Goal: Ask a question: Seek information or help from site administrators or community

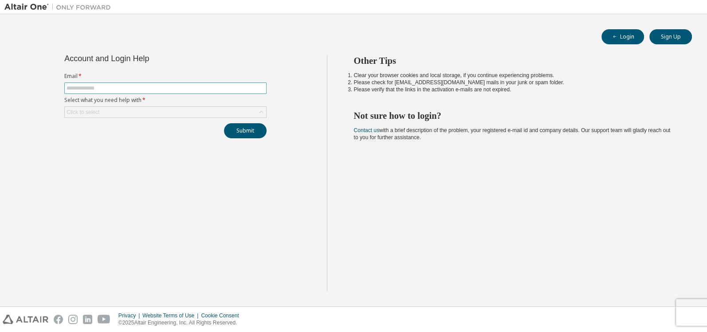
click at [124, 89] on input "text" at bounding box center [165, 88] width 198 height 7
click at [242, 108] on div "Click to select" at bounding box center [165, 112] width 201 height 11
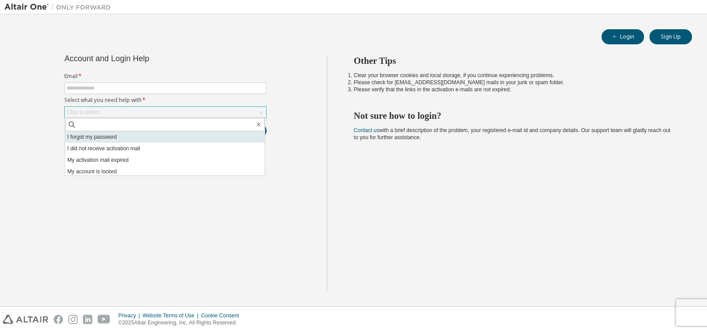
click at [126, 137] on li "I forgot my password" at bounding box center [164, 137] width 199 height 12
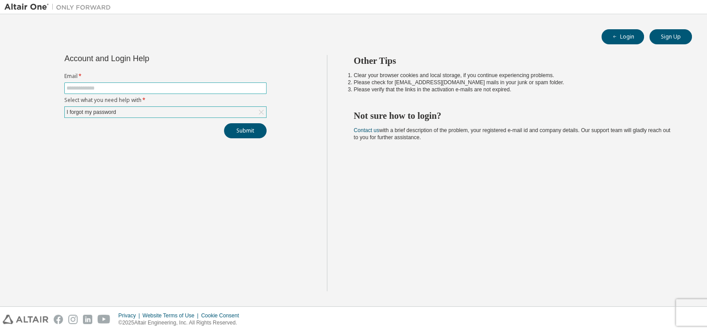
click at [125, 85] on input "text" at bounding box center [165, 88] width 198 height 7
type input "**********"
click at [194, 111] on div "I forgot my password" at bounding box center [165, 112] width 201 height 11
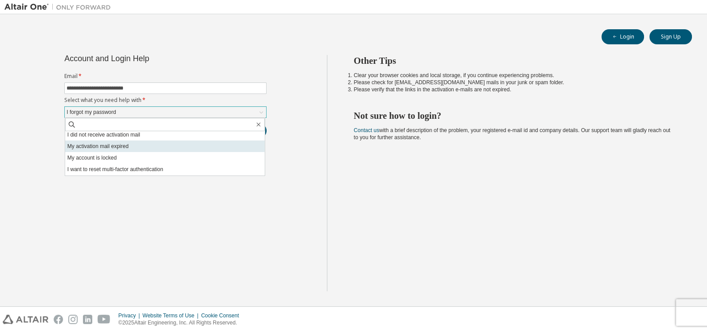
scroll to position [25, 0]
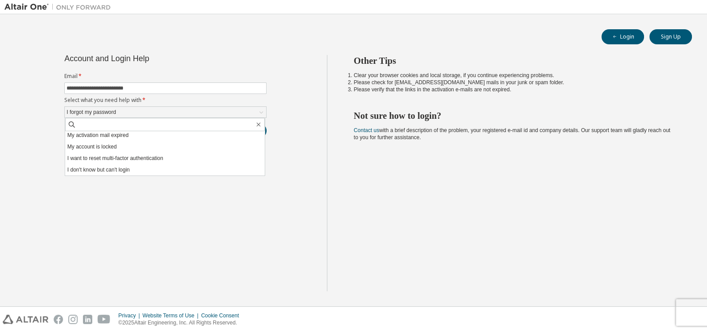
click at [104, 209] on div "**********" at bounding box center [165, 173] width 322 height 236
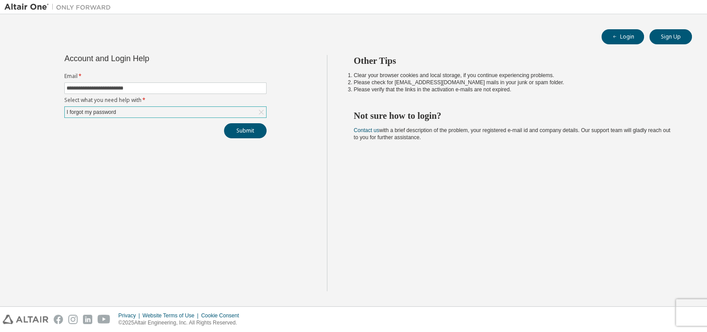
click at [96, 110] on div "I forgot my password" at bounding box center [91, 112] width 52 height 10
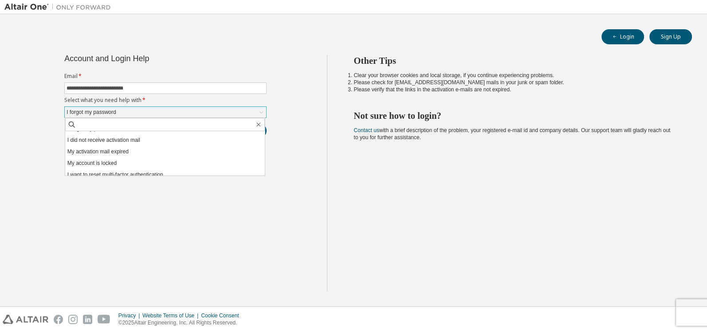
scroll to position [0, 0]
click at [102, 132] on li "I forgot my password" at bounding box center [164, 137] width 199 height 12
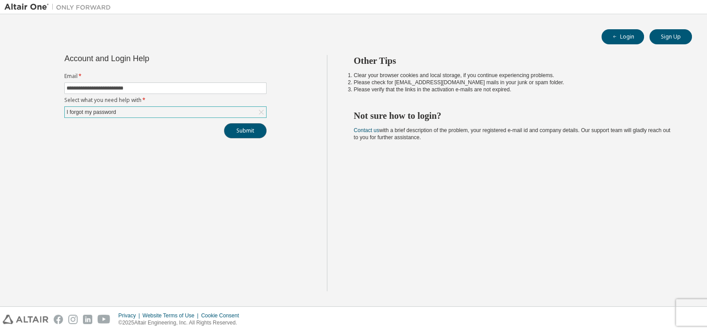
click at [239, 129] on button "Submit" at bounding box center [245, 130] width 43 height 15
click at [211, 111] on div "I forgot my password" at bounding box center [165, 112] width 201 height 11
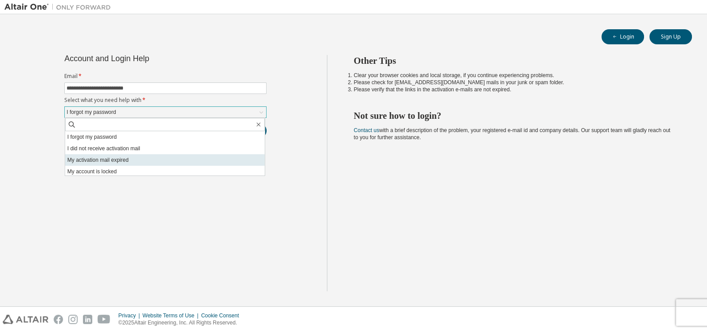
scroll to position [25, 0]
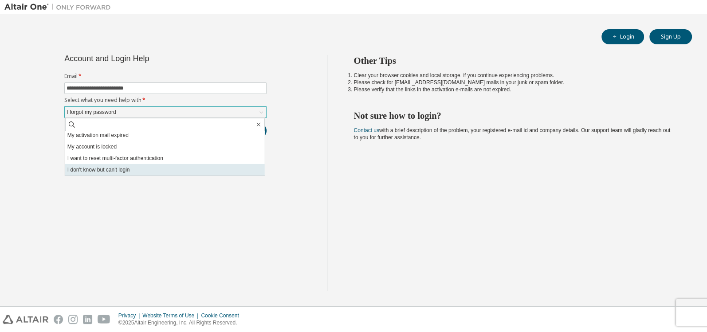
click at [114, 174] on li "I don't know but can't login" at bounding box center [164, 170] width 199 height 12
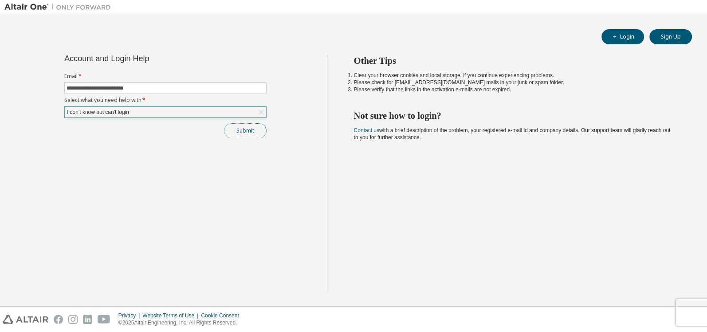
click at [246, 135] on button "Submit" at bounding box center [245, 130] width 43 height 15
